Goal: Book appointment/travel/reservation

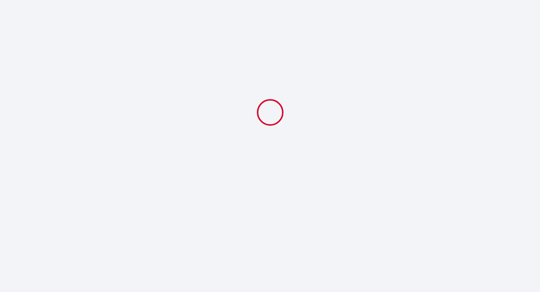
select select
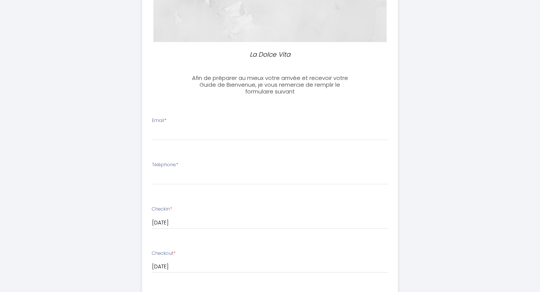
scroll to position [140, 0]
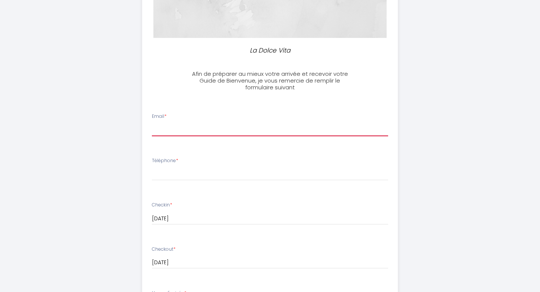
click at [164, 129] on input "Email *" at bounding box center [270, 130] width 237 height 14
type input "[PERSON_NAME][EMAIL_ADDRESS][PERSON_NAME][DOMAIN_NAME]"
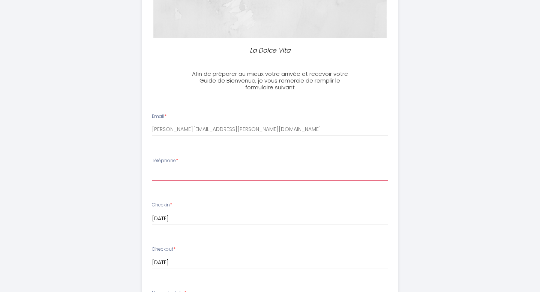
click at [165, 176] on input "Téléphone *" at bounding box center [270, 174] width 237 height 14
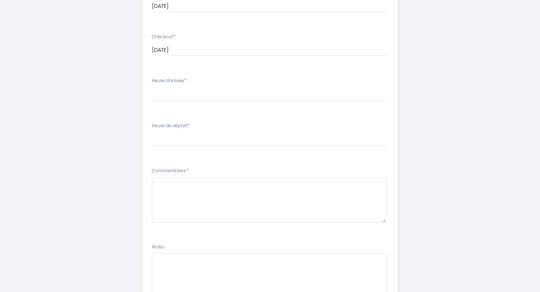
scroll to position [354, 0]
type input "0049 17662604560"
click at [164, 91] on select "15:00 15:30 16:00 16:30 17:00 17:30 18:00 18:30 19:00 19:30 20:00 20:30 21:00 2…" at bounding box center [270, 93] width 237 height 14
select select "15:00"
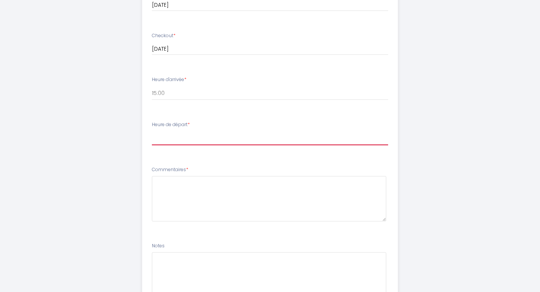
click at [167, 143] on select "00:00 00:30 01:00 01:30 02:00 02:30 03:00 03:30 04:00 04:30 05:00 05:30 06:00 0…" at bounding box center [270, 138] width 237 height 14
select select "09:30"
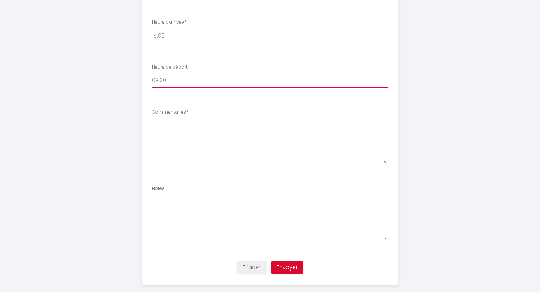
scroll to position [423, 0]
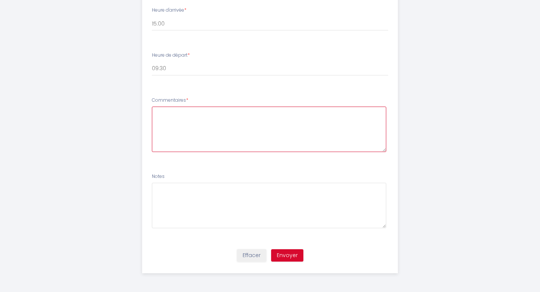
click at [161, 113] on textarea at bounding box center [269, 129] width 235 height 45
click at [305, 114] on textarea "I arrive with a dog (labrador, 3 years). I have my own" at bounding box center [269, 129] width 235 height 45
type textarea "I arrive with a dog (labrador, 3 years). I have my own bedding set and towels."
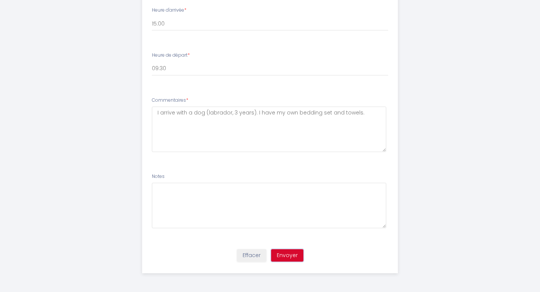
click at [285, 255] on button "Envoyer" at bounding box center [287, 255] width 32 height 13
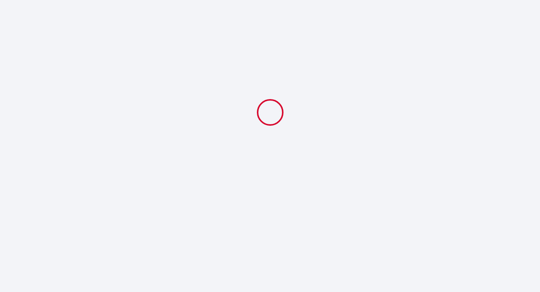
scroll to position [0, 0]
select select "09:30"
